Goal: Task Accomplishment & Management: Use online tool/utility

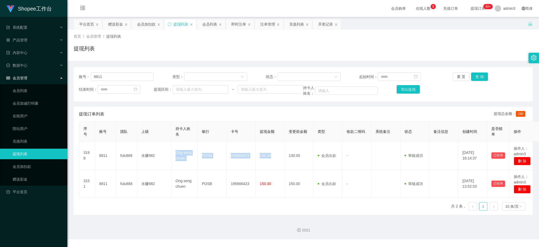
click at [115, 27] on div "赠送彩金" at bounding box center [115, 24] width 15 height 10
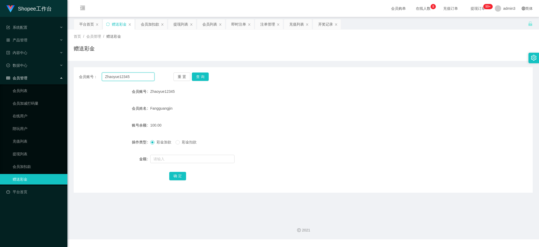
click at [117, 76] on input "Zhaoyue12345" at bounding box center [128, 76] width 53 height 8
paste input "davidwong"
type input "davidwong"
click at [205, 78] on button "查 询" at bounding box center [200, 76] width 17 height 8
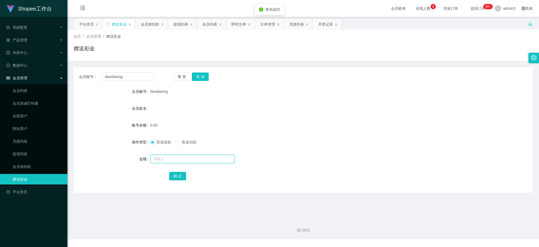
click at [192, 158] on input "text" at bounding box center [192, 158] width 84 height 8
type input "100"
drag, startPoint x: 211, startPoint y: 117, endPoint x: 209, endPoint y: 123, distance: 6.4
click at [211, 117] on form "会员账号 davidwong 会员姓名 账号余额 0.00 操作类型 彩金加款 彩金扣款 金额 100 确 定" at bounding box center [303, 133] width 459 height 95
click at [172, 174] on button "确 定" at bounding box center [177, 176] width 17 height 8
